Goal: Find specific page/section: Find specific page/section

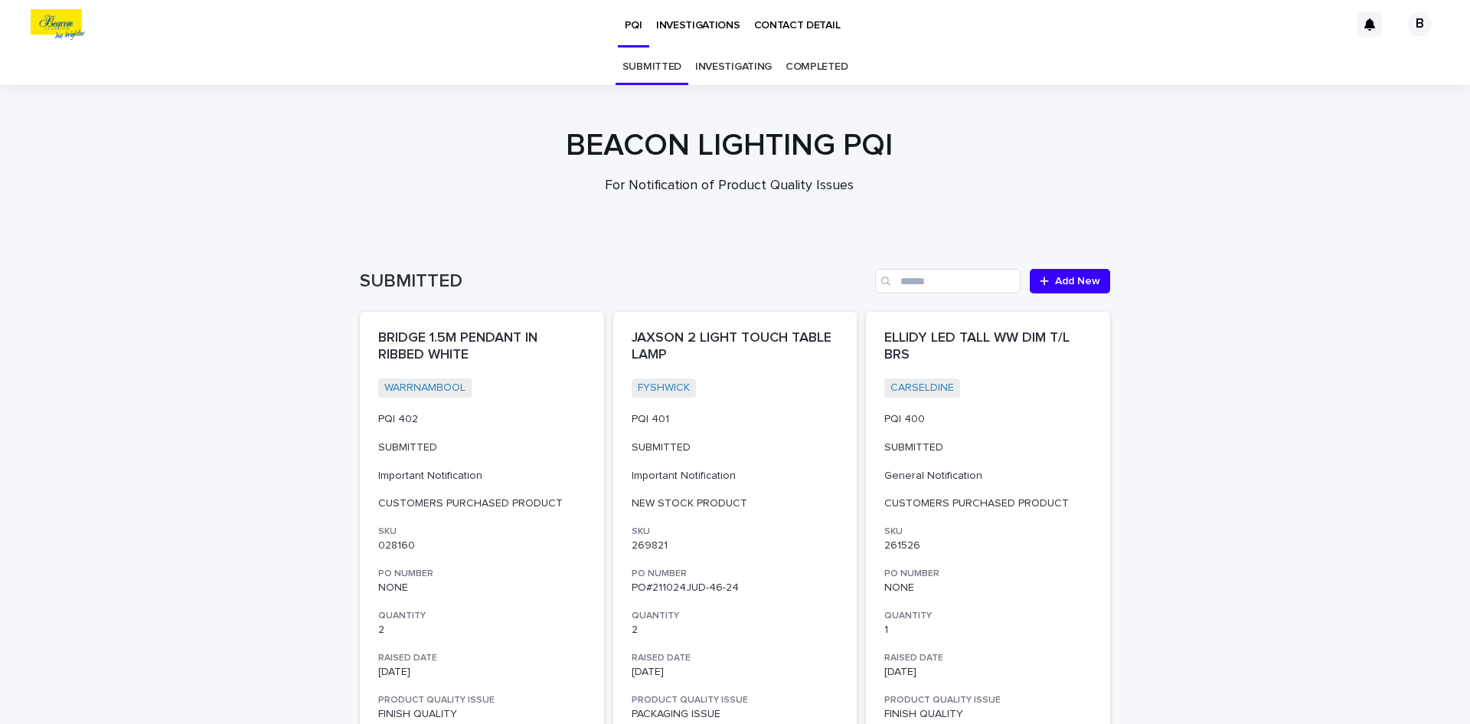
click at [793, 66] on link "COMPLETED" at bounding box center [817, 67] width 62 height 36
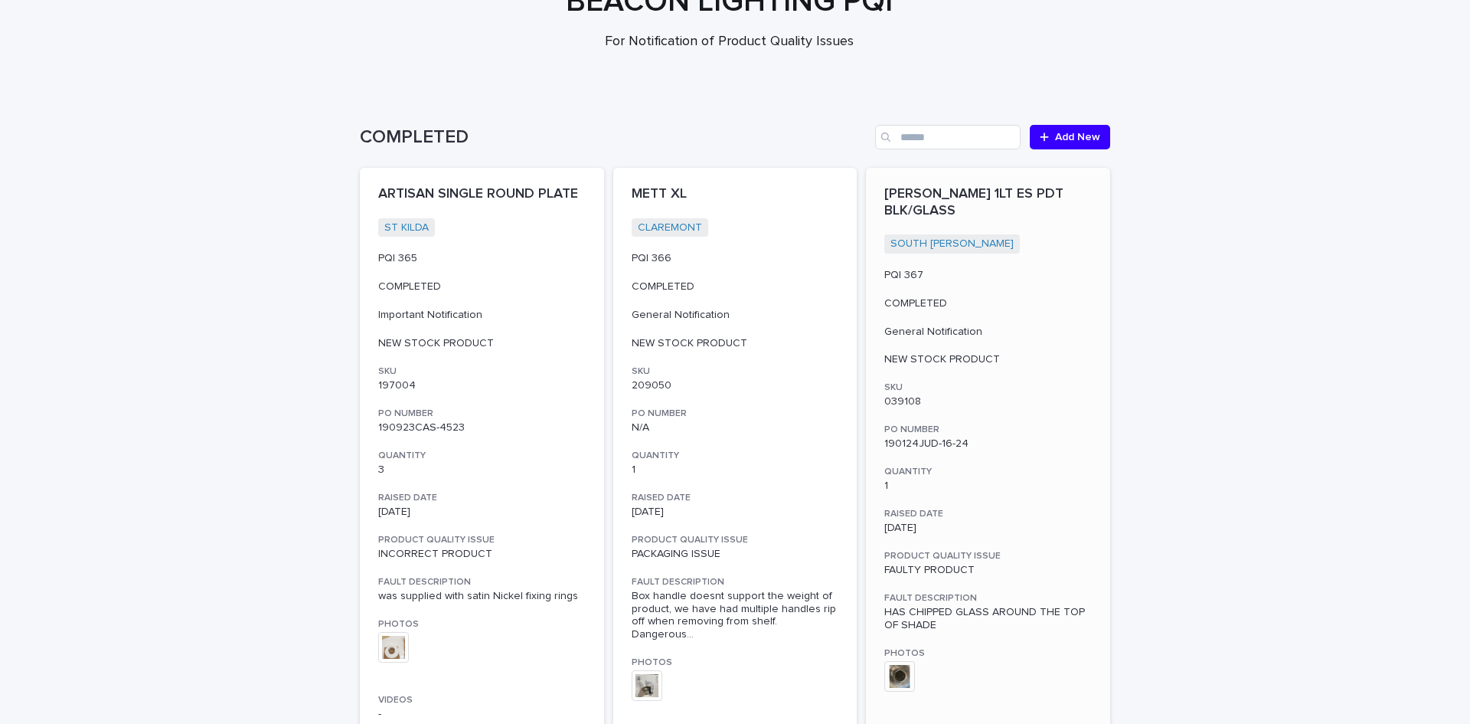
scroll to position [153, 0]
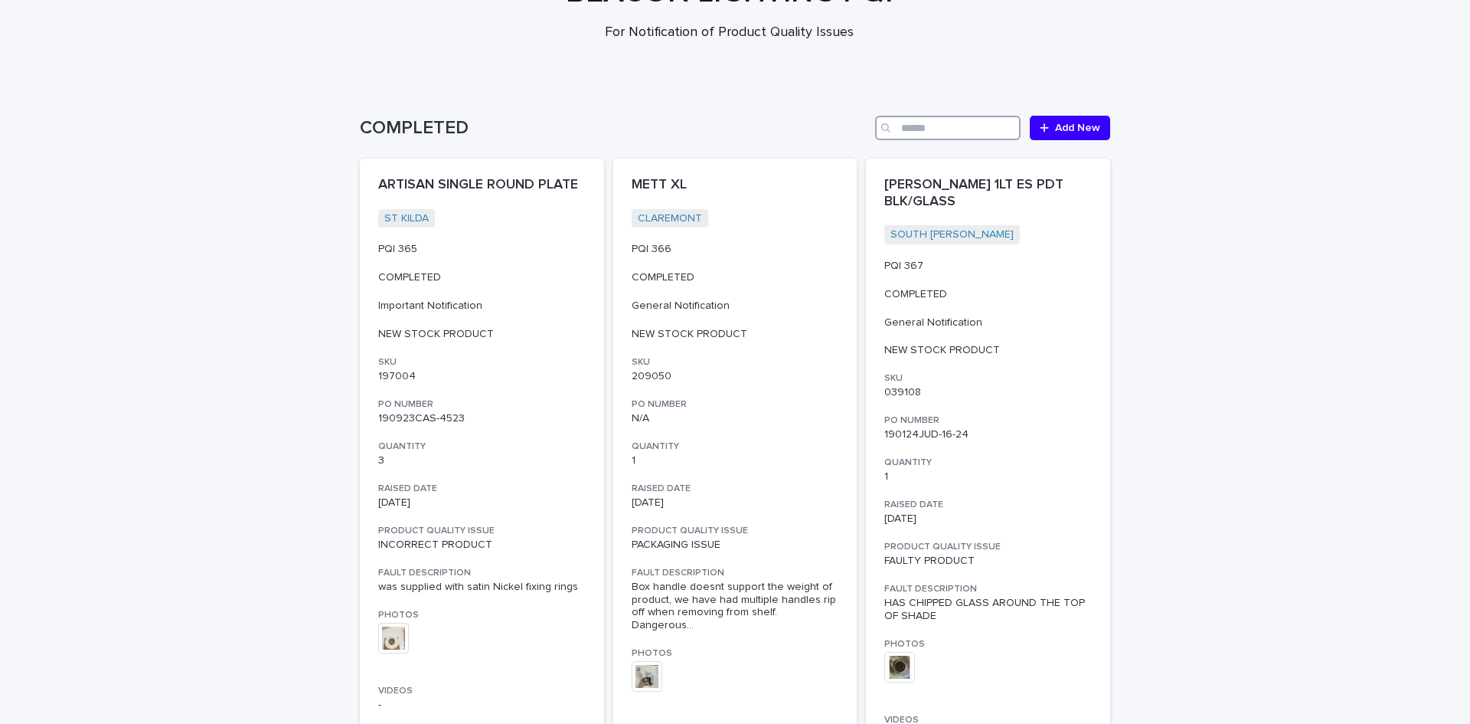
click at [933, 135] on input "Search" at bounding box center [947, 128] width 145 height 25
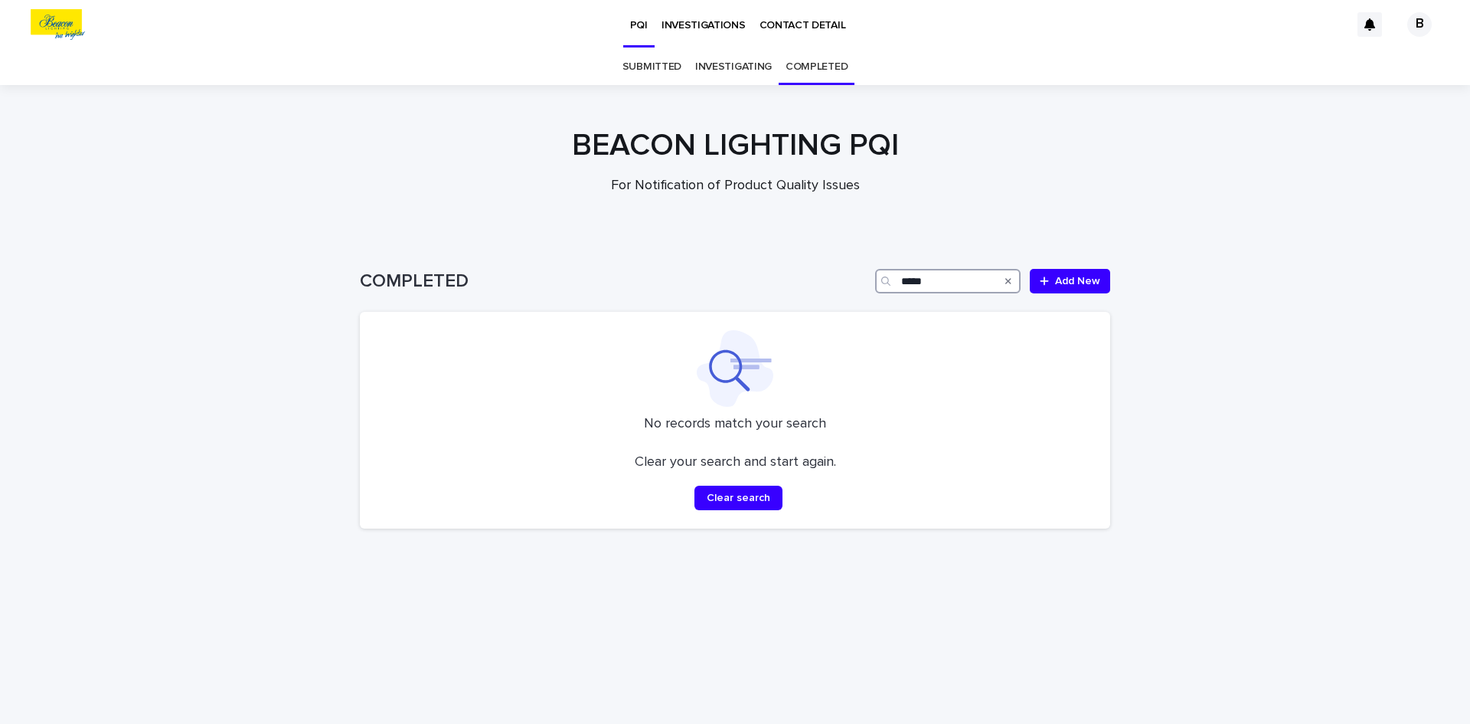
type input "*****"
click at [645, 76] on link "SUBMITTED" at bounding box center [651, 67] width 59 height 36
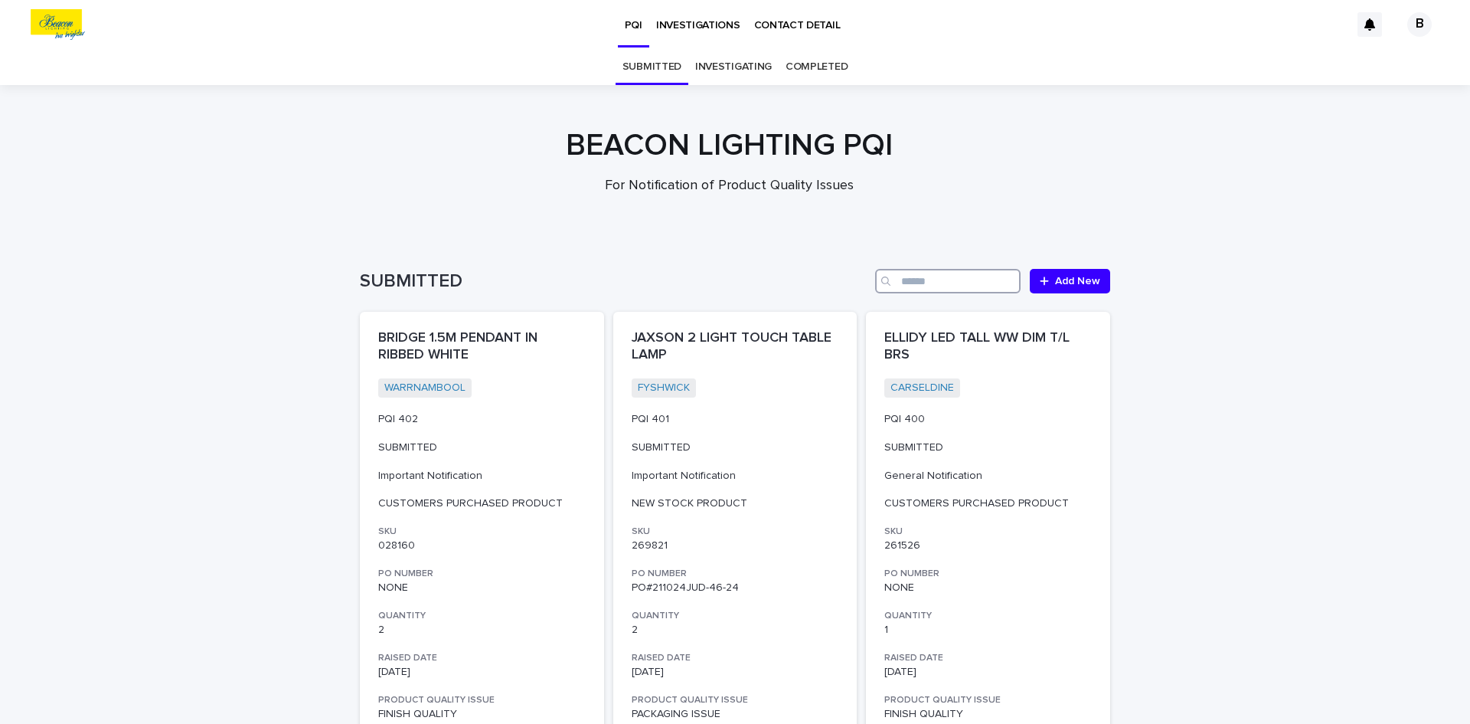
drag, startPoint x: 916, startPoint y: 284, endPoint x: 921, endPoint y: 274, distance: 11.3
click at [916, 283] on input "Search" at bounding box center [947, 281] width 145 height 25
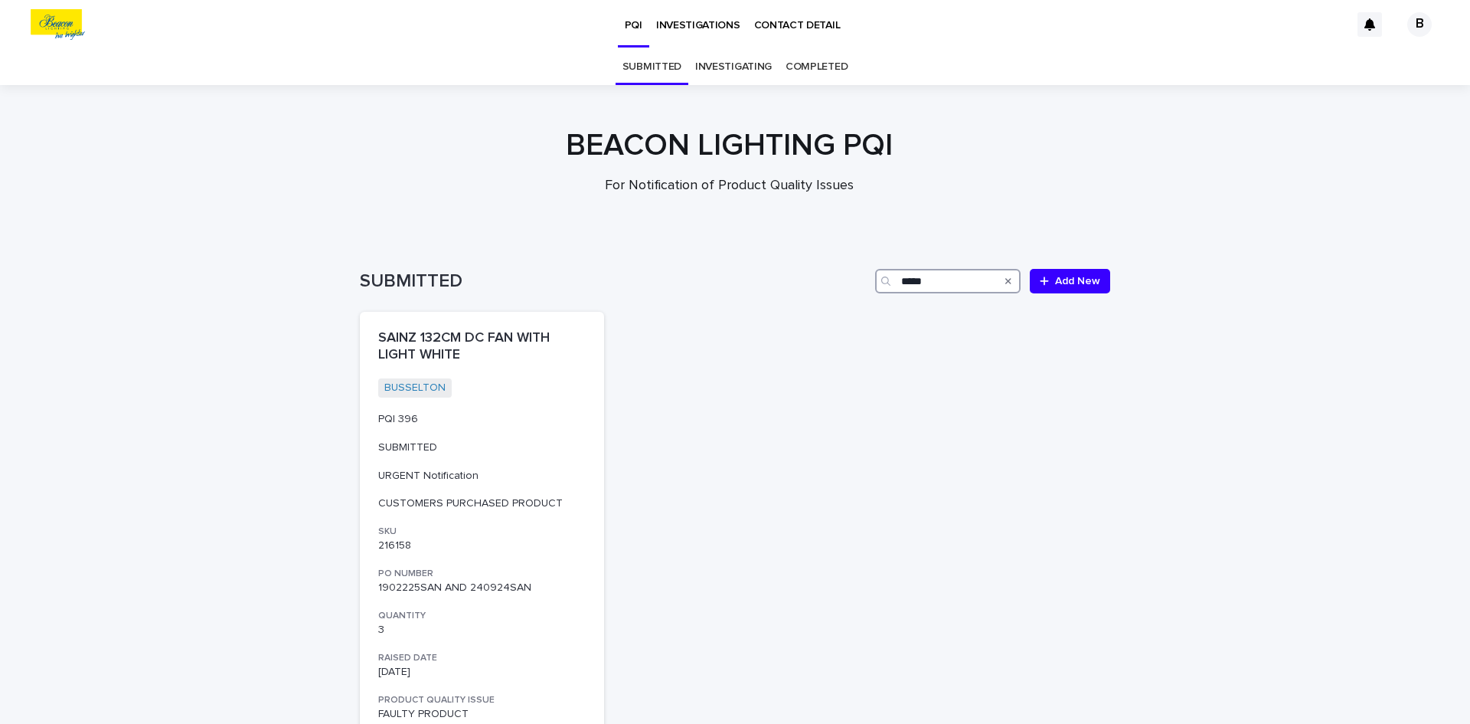
type input "*****"
click at [1005, 283] on icon "Search" at bounding box center [1008, 280] width 6 height 9
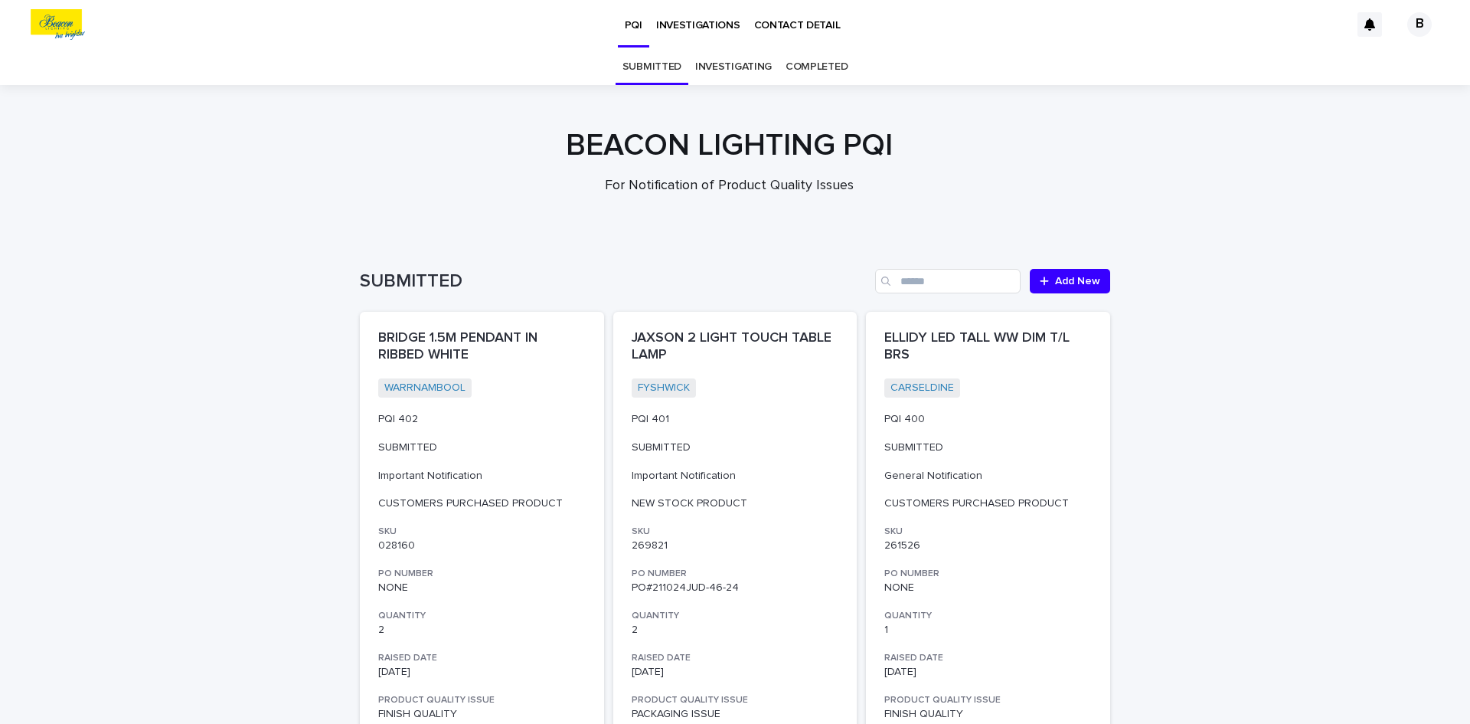
click at [745, 63] on link "INVESTIGATING" at bounding box center [733, 67] width 77 height 36
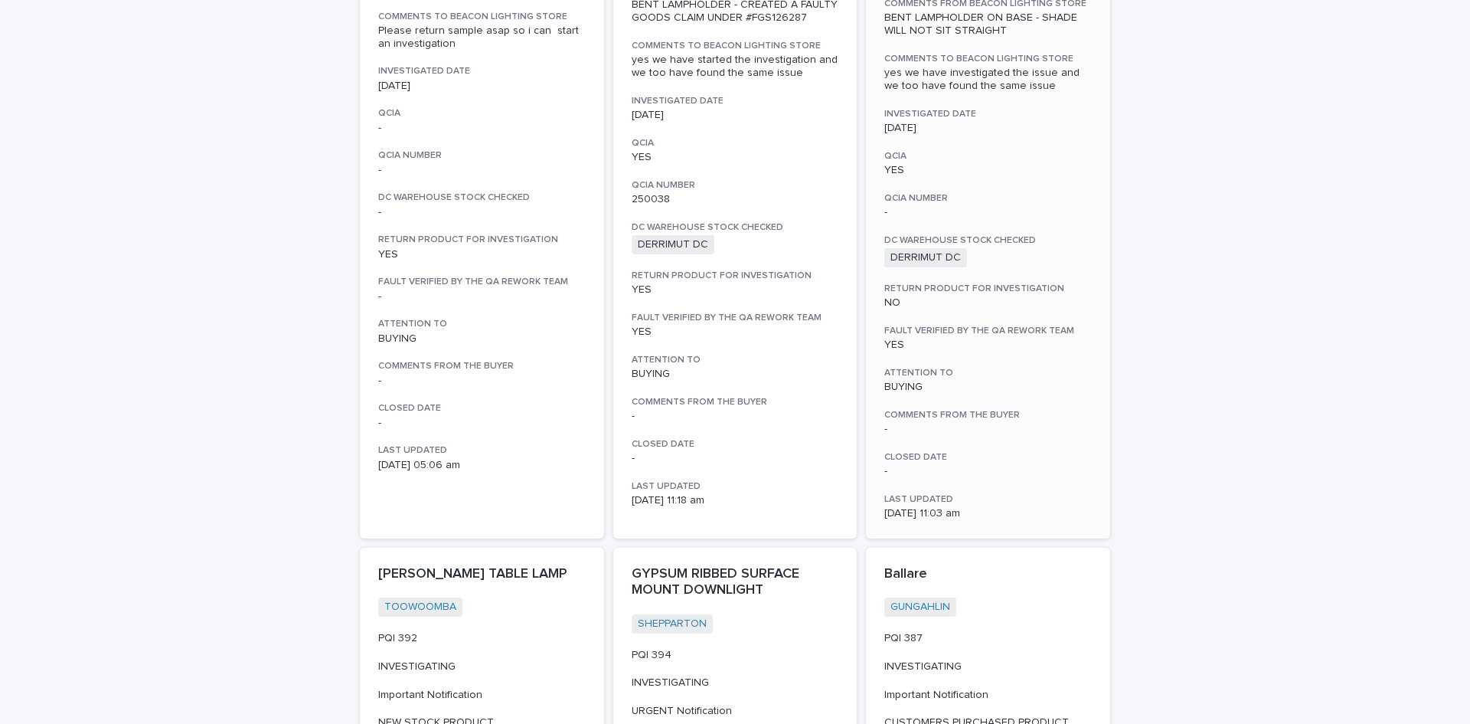
scroll to position [1378, 0]
